Goal: Information Seeking & Learning: Learn about a topic

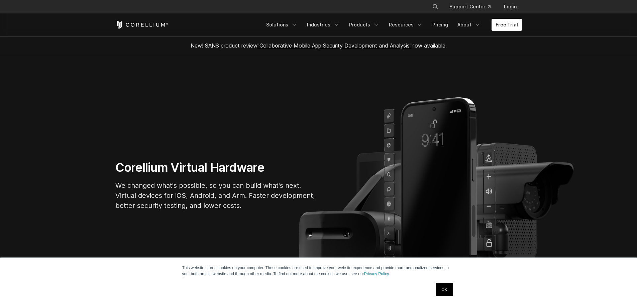
click at [443, 290] on link "OK" at bounding box center [444, 289] width 17 height 13
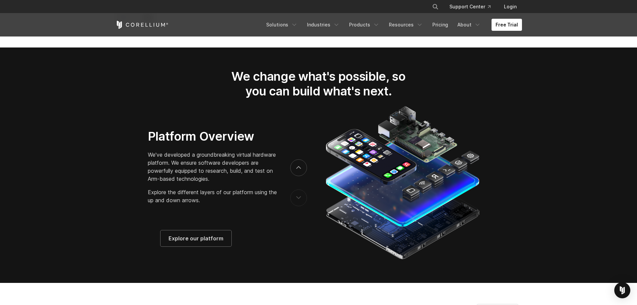
scroll to position [1037, 0]
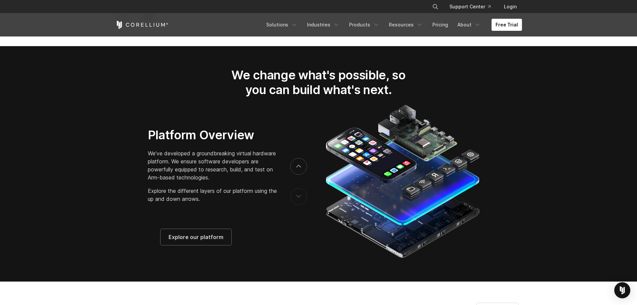
click at [392, 178] on img at bounding box center [402, 181] width 160 height 157
click at [537, 178] on section "We change what's possible, so you can build what's next." at bounding box center [318, 163] width 637 height 235
click at [298, 197] on icon "previous" at bounding box center [299, 196] width 4 height 2
click at [295, 169] on button "next" at bounding box center [298, 166] width 17 height 17
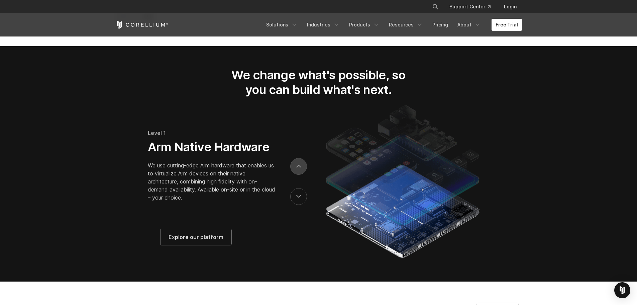
click at [295, 169] on button "next" at bounding box center [298, 166] width 17 height 17
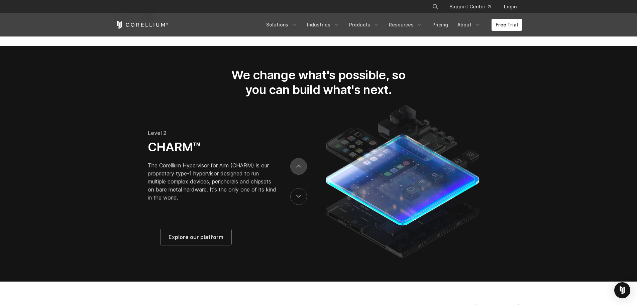
click at [295, 169] on button "next" at bounding box center [298, 166] width 17 height 17
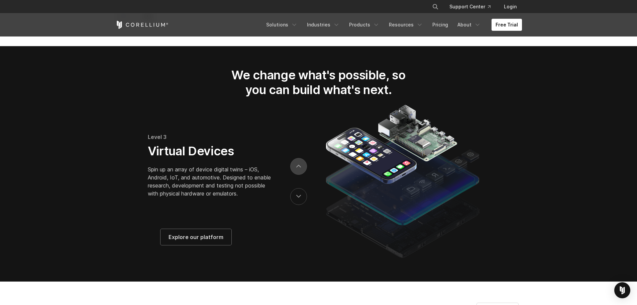
click at [295, 169] on button "next" at bounding box center [298, 166] width 17 height 17
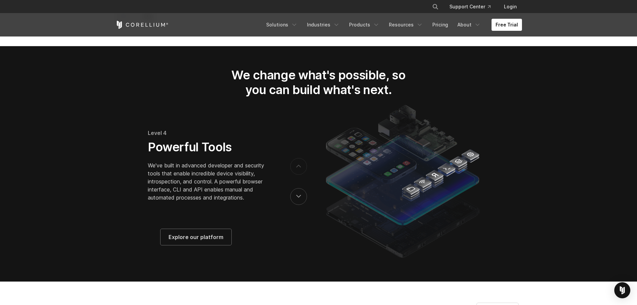
click at [295, 169] on button "next" at bounding box center [298, 166] width 17 height 17
click at [299, 198] on icon "previous" at bounding box center [298, 196] width 5 height 3
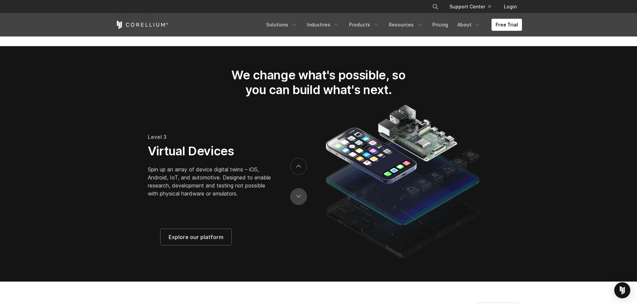
click at [299, 198] on icon "previous" at bounding box center [298, 196] width 5 height 3
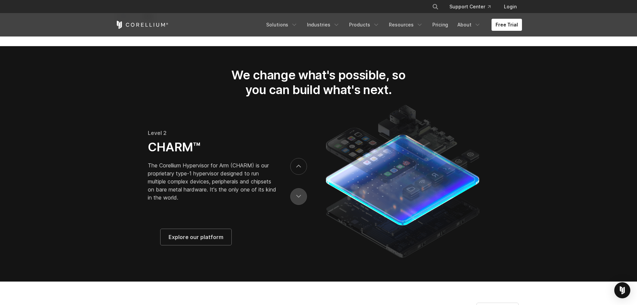
click at [299, 198] on icon "previous" at bounding box center [298, 196] width 5 height 3
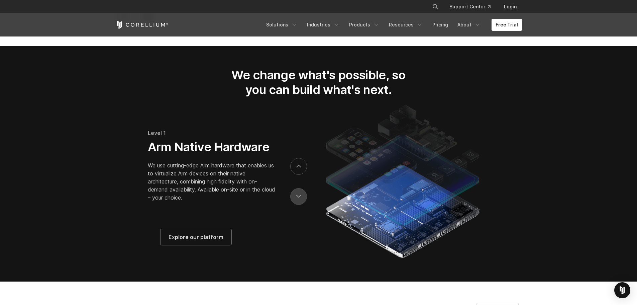
click at [299, 198] on icon "previous" at bounding box center [298, 196] width 5 height 3
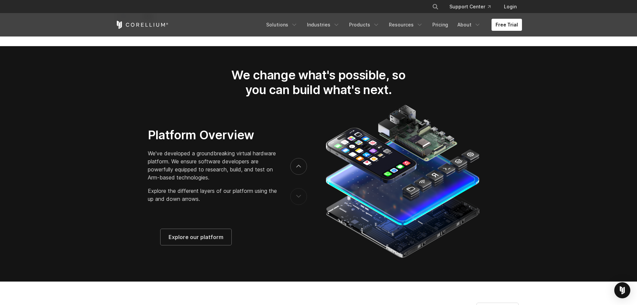
click at [395, 185] on img at bounding box center [402, 181] width 160 height 157
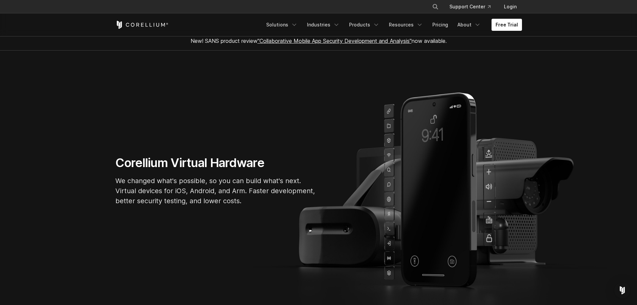
scroll to position [0, 0]
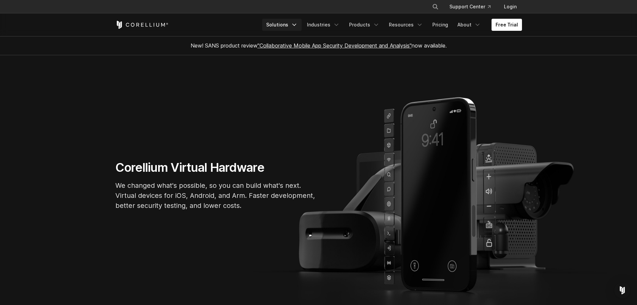
click at [297, 24] on icon "Navigation Menu" at bounding box center [294, 24] width 7 height 7
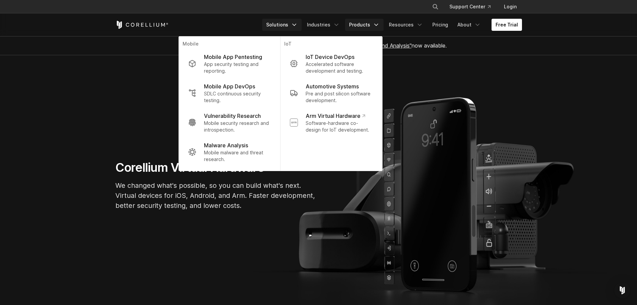
click at [380, 23] on icon "Navigation Menu" at bounding box center [376, 24] width 7 height 7
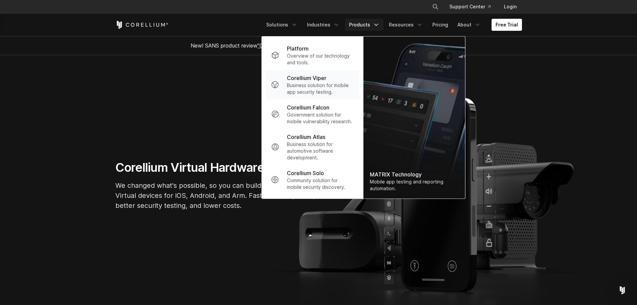
click at [317, 89] on p "Business solution for mobile app security testing." at bounding box center [320, 88] width 67 height 13
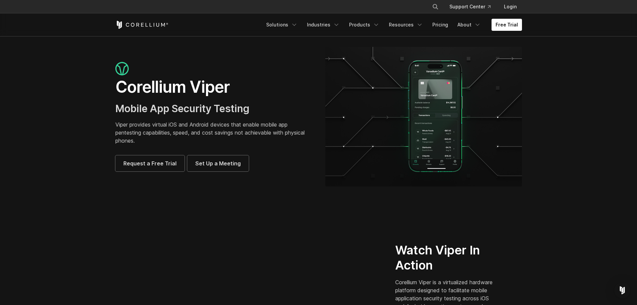
click at [567, 240] on section "Watch Viper In Action Corellium Viper is a virtualized hardware platform design…" at bounding box center [318, 298] width 637 height 193
click at [479, 24] on icon "Navigation Menu" at bounding box center [477, 24] width 7 height 7
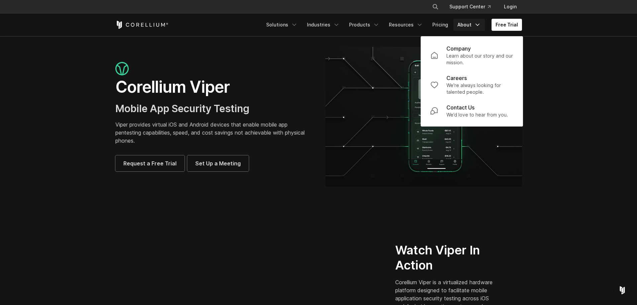
click at [460, 51] on p "Company" at bounding box center [459, 48] width 24 height 8
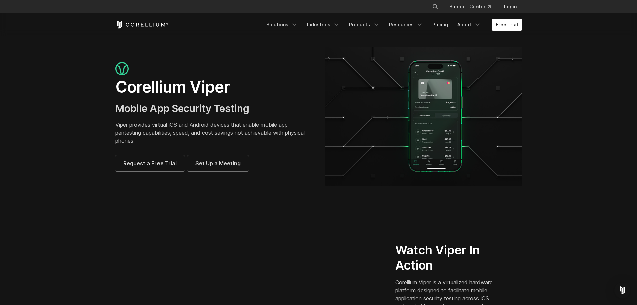
click at [391, 129] on img at bounding box center [423, 116] width 197 height 139
click at [377, 26] on icon "Navigation Menu" at bounding box center [376, 24] width 7 height 7
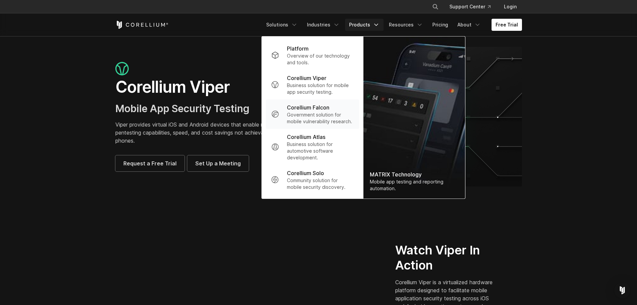
click at [326, 112] on p "Government solution for mobile vulnerability research." at bounding box center [320, 117] width 67 height 13
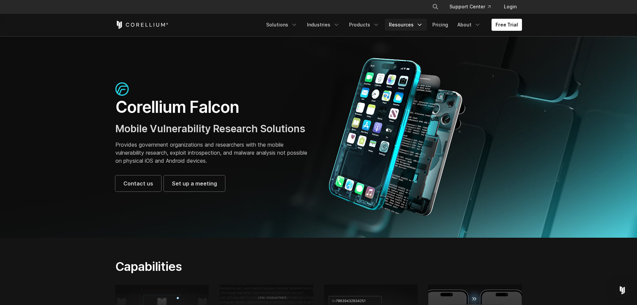
click at [421, 24] on icon "Navigation Menu" at bounding box center [419, 24] width 7 height 7
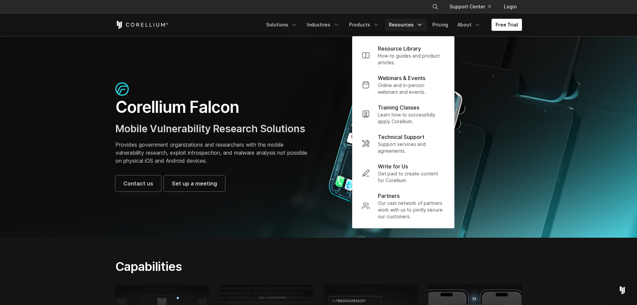
click at [515, 94] on div at bounding box center [423, 137] width 197 height 159
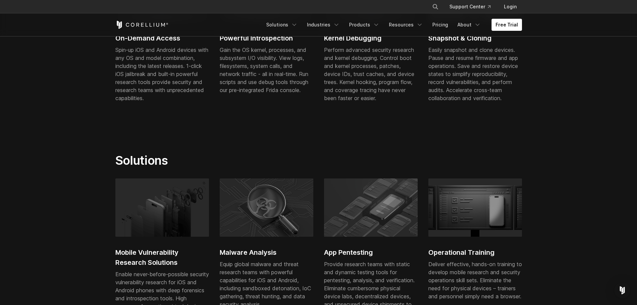
scroll to position [335, 0]
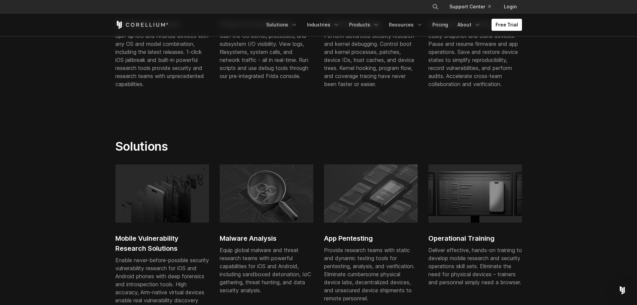
click at [477, 191] on img at bounding box center [476, 193] width 94 height 58
click at [169, 192] on img at bounding box center [162, 193] width 94 height 58
drag, startPoint x: 158, startPoint y: 188, endPoint x: 142, endPoint y: 182, distance: 16.8
drag, startPoint x: 142, startPoint y: 182, endPoint x: 133, endPoint y: 185, distance: 9.4
click at [133, 185] on img at bounding box center [162, 193] width 94 height 58
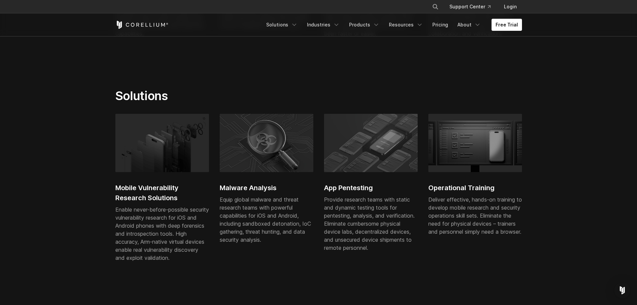
scroll to position [401, 0]
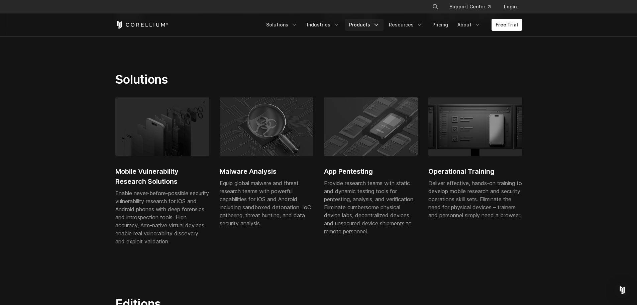
click at [378, 24] on polyline "Navigation Menu" at bounding box center [376, 25] width 3 height 2
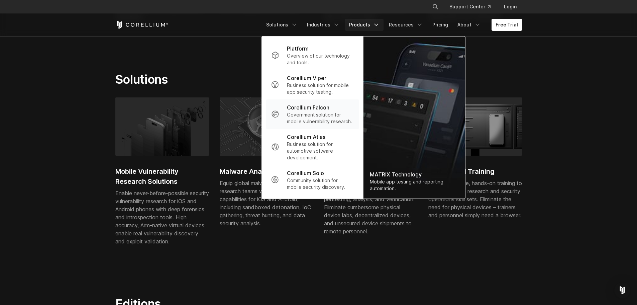
click at [328, 119] on p "Government solution for mobile vulnerability research." at bounding box center [320, 117] width 67 height 13
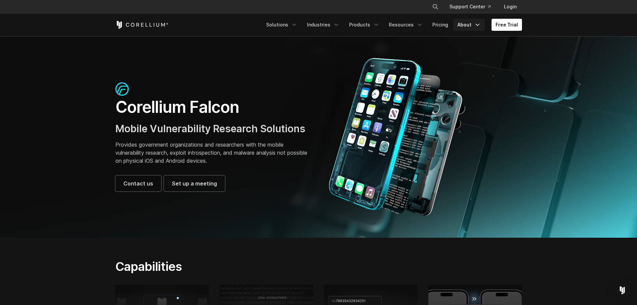
click at [477, 24] on icon "Navigation Menu" at bounding box center [477, 24] width 7 height 7
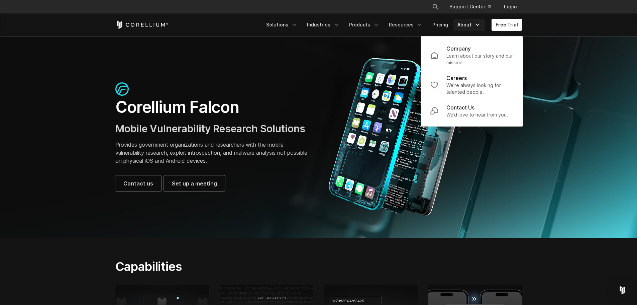
click at [467, 25] on link "About" at bounding box center [469, 25] width 31 height 12
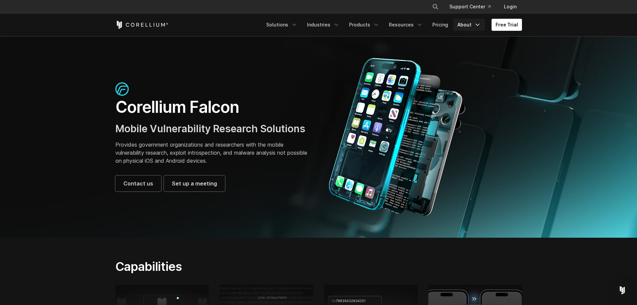
click at [468, 25] on link "About" at bounding box center [469, 25] width 31 height 12
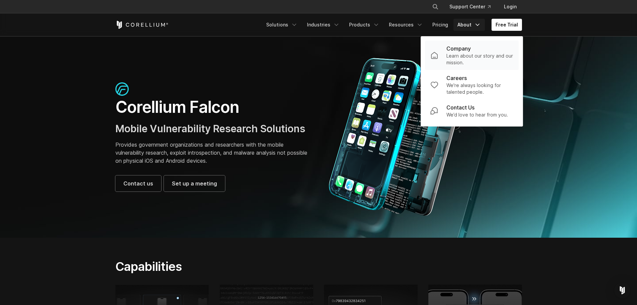
click at [461, 51] on p "Company" at bounding box center [459, 48] width 24 height 8
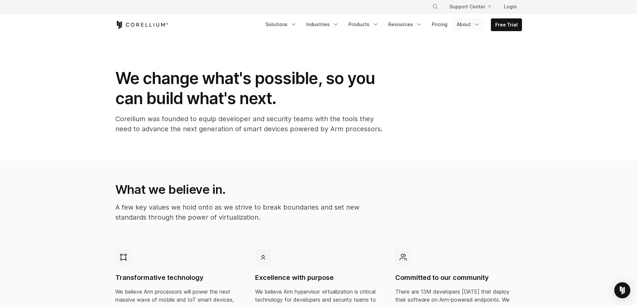
click at [476, 25] on icon "Navigation Menu" at bounding box center [477, 24] width 7 height 7
click at [460, 56] on p "Learn about our story and our mission." at bounding box center [479, 59] width 67 height 13
click at [284, 24] on link "Solutions" at bounding box center [281, 24] width 39 height 12
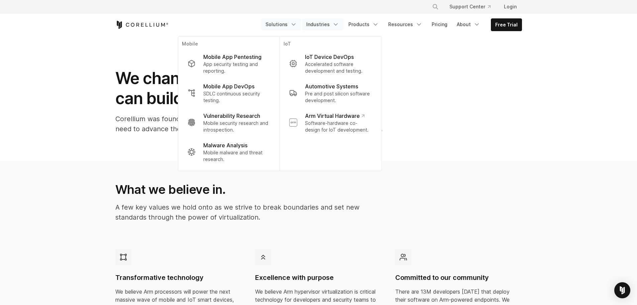
click at [322, 24] on link "Industries" at bounding box center [322, 24] width 41 height 12
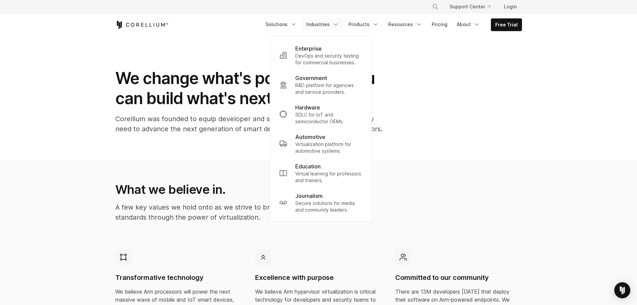
click at [464, 94] on div "We change what's possible, so you can build what's next. Corellium was founded …" at bounding box center [319, 103] width 420 height 71
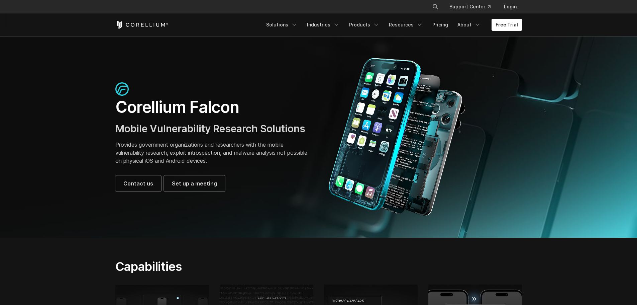
scroll to position [401, 0]
